Goal: Task Accomplishment & Management: Manage account settings

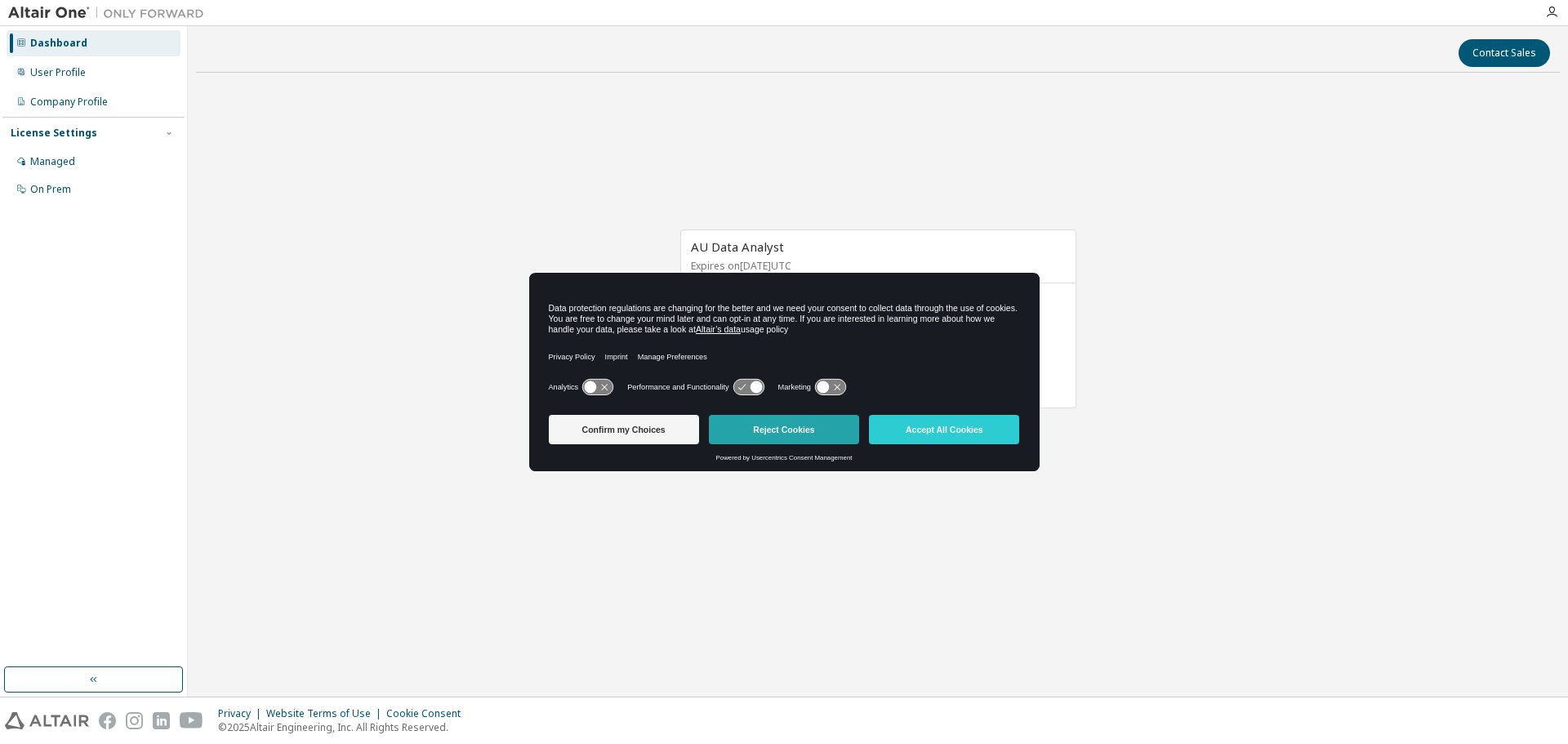
click at [776, 428] on button "Reject Cookies" at bounding box center [783, 429] width 150 height 30
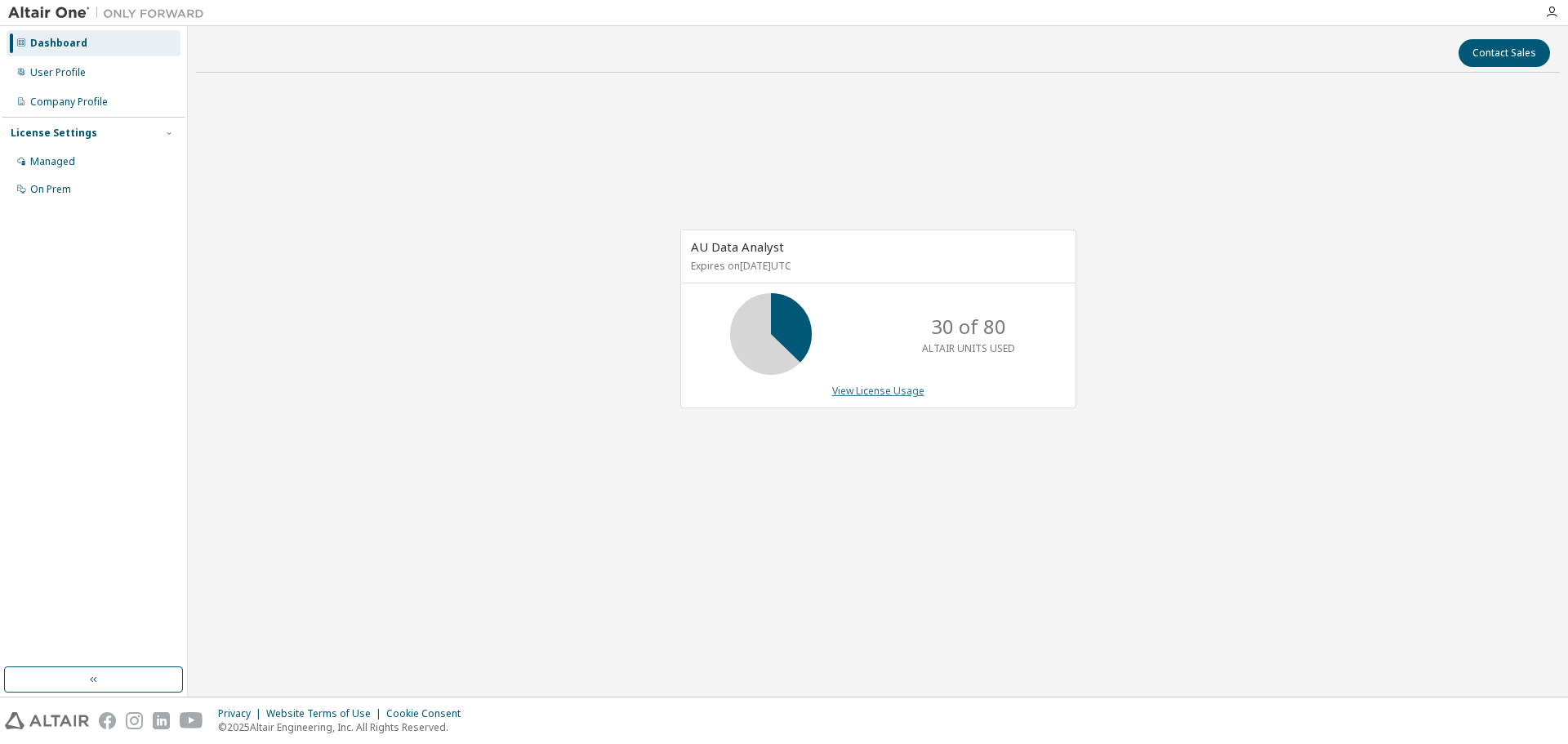
click at [859, 393] on link "View License Usage" at bounding box center [878, 390] width 92 height 14
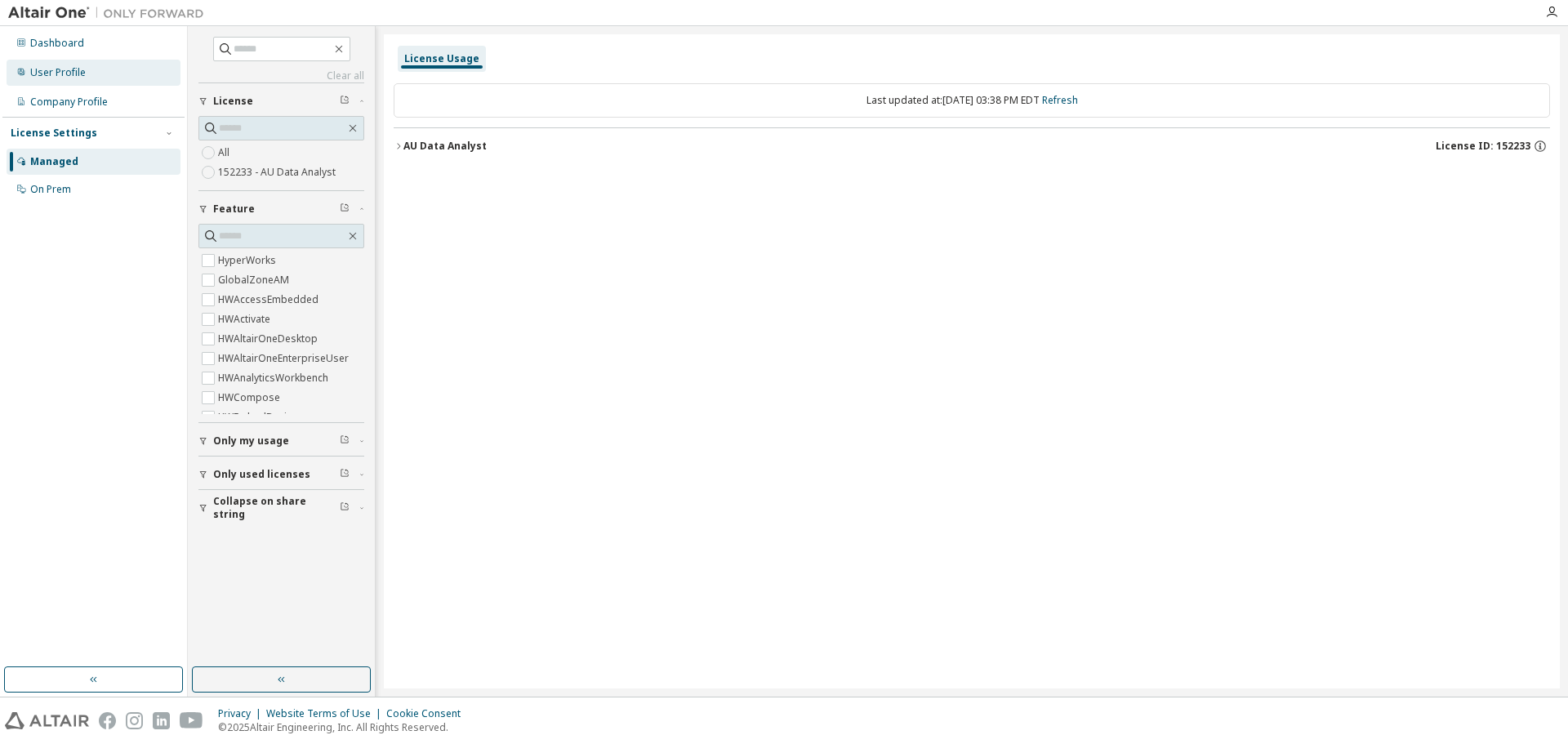
click at [47, 79] on div "User Profile" at bounding box center [93, 72] width 174 height 26
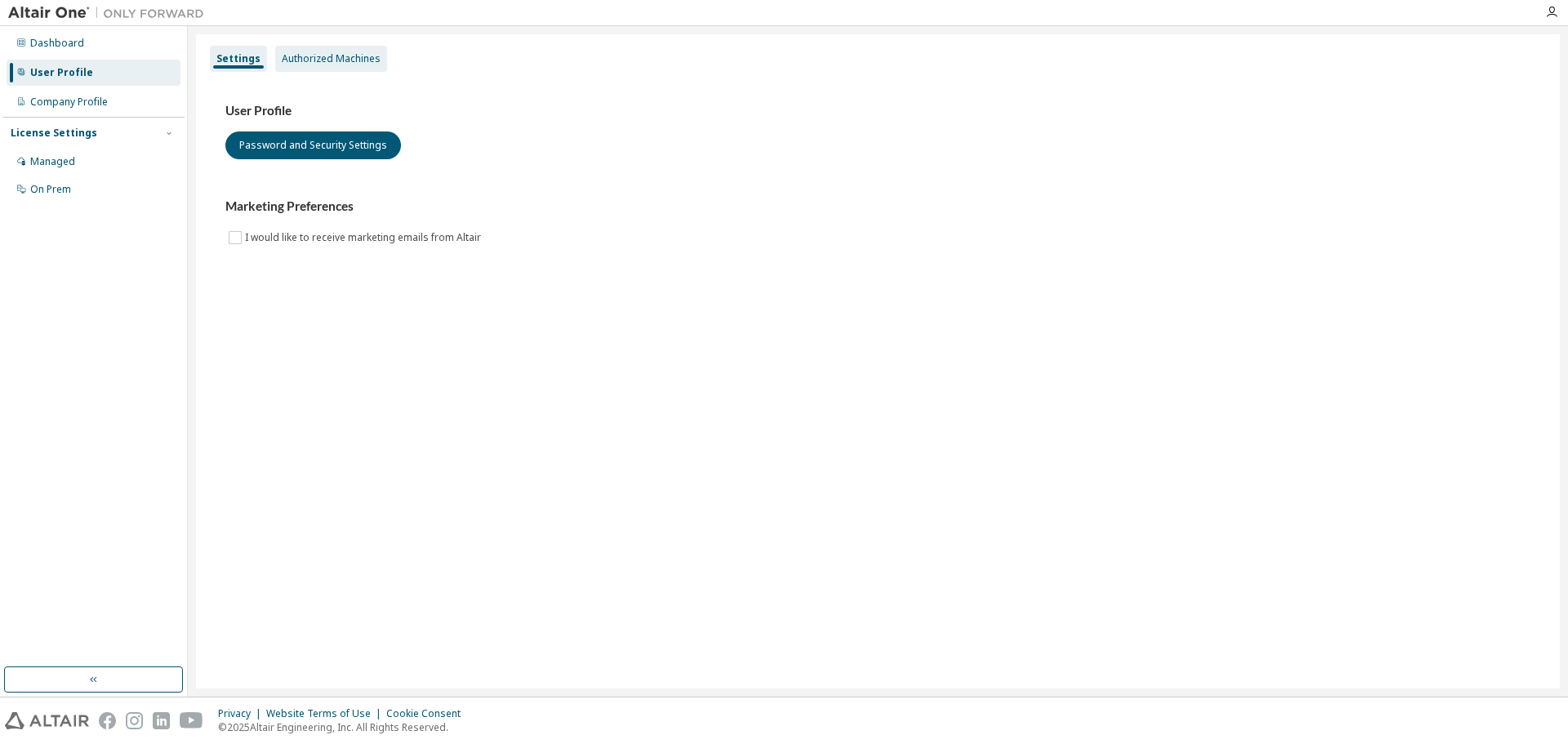
click at [315, 50] on div "Authorized Machines" at bounding box center [331, 59] width 112 height 26
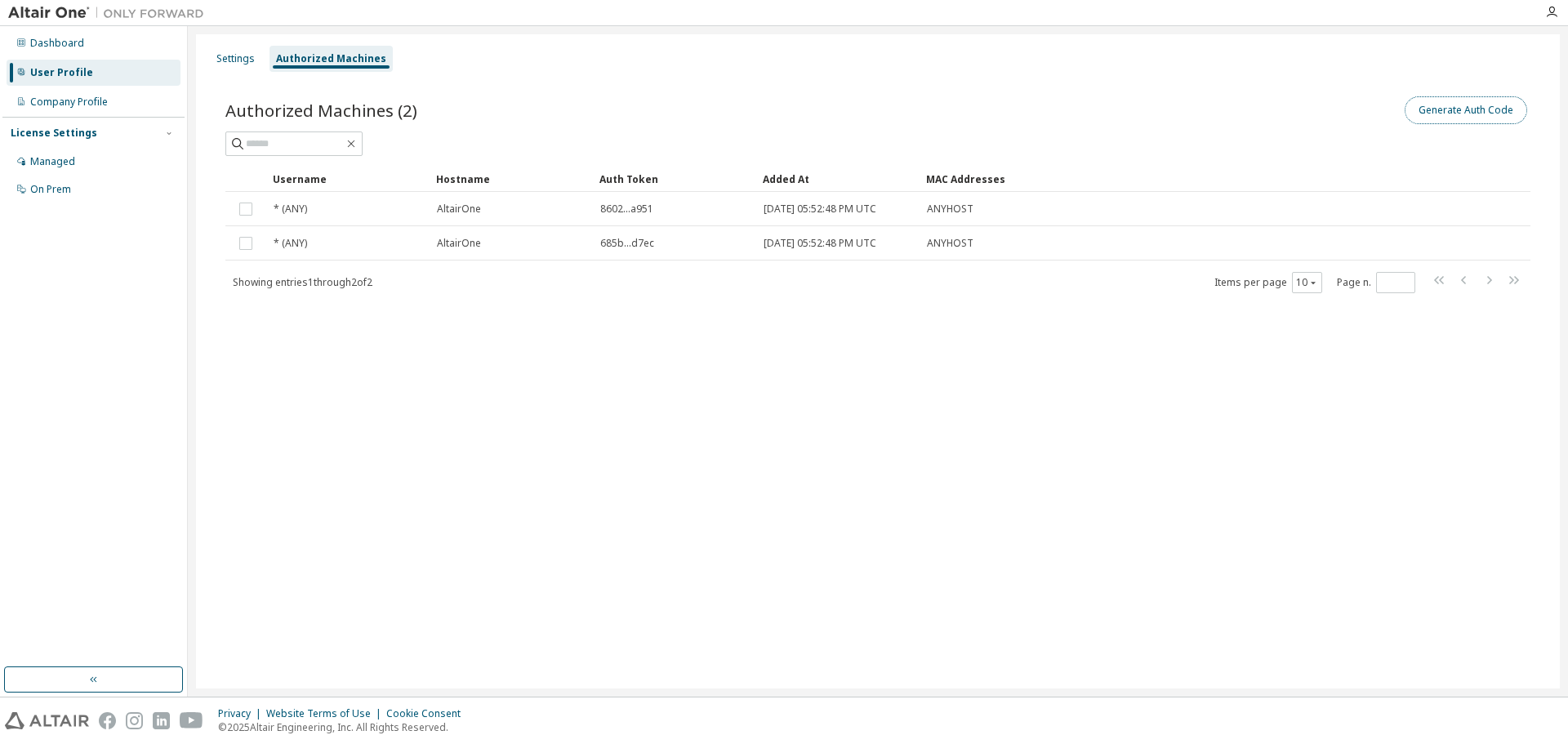
click at [1466, 111] on button "Generate Auth Code" at bounding box center [1466, 110] width 122 height 28
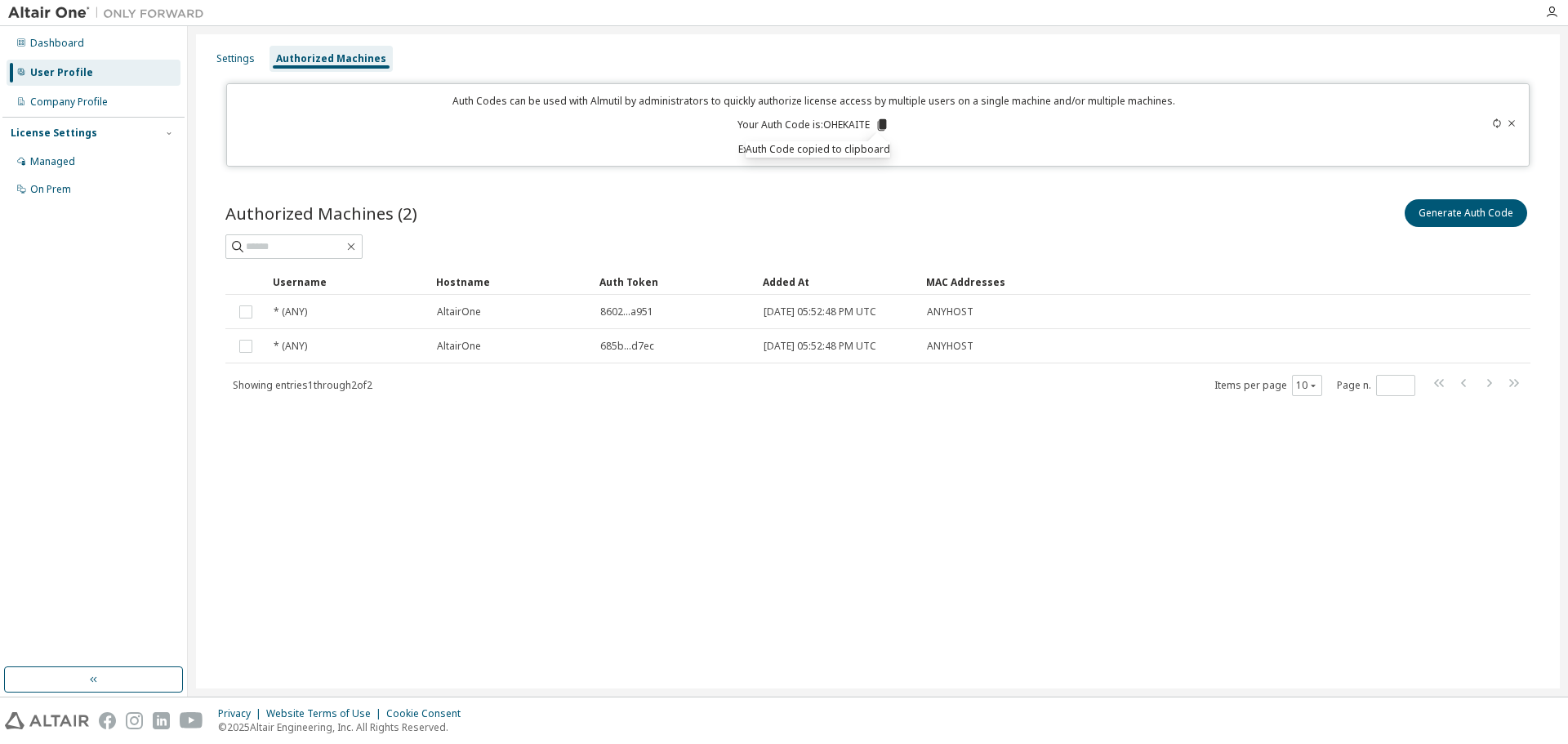
click at [958, 442] on div "Settings Authorized Machines Auth Codes can be used with Almutil by administrat…" at bounding box center [877, 361] width 1364 height 654
